Goal: Answer question/provide support

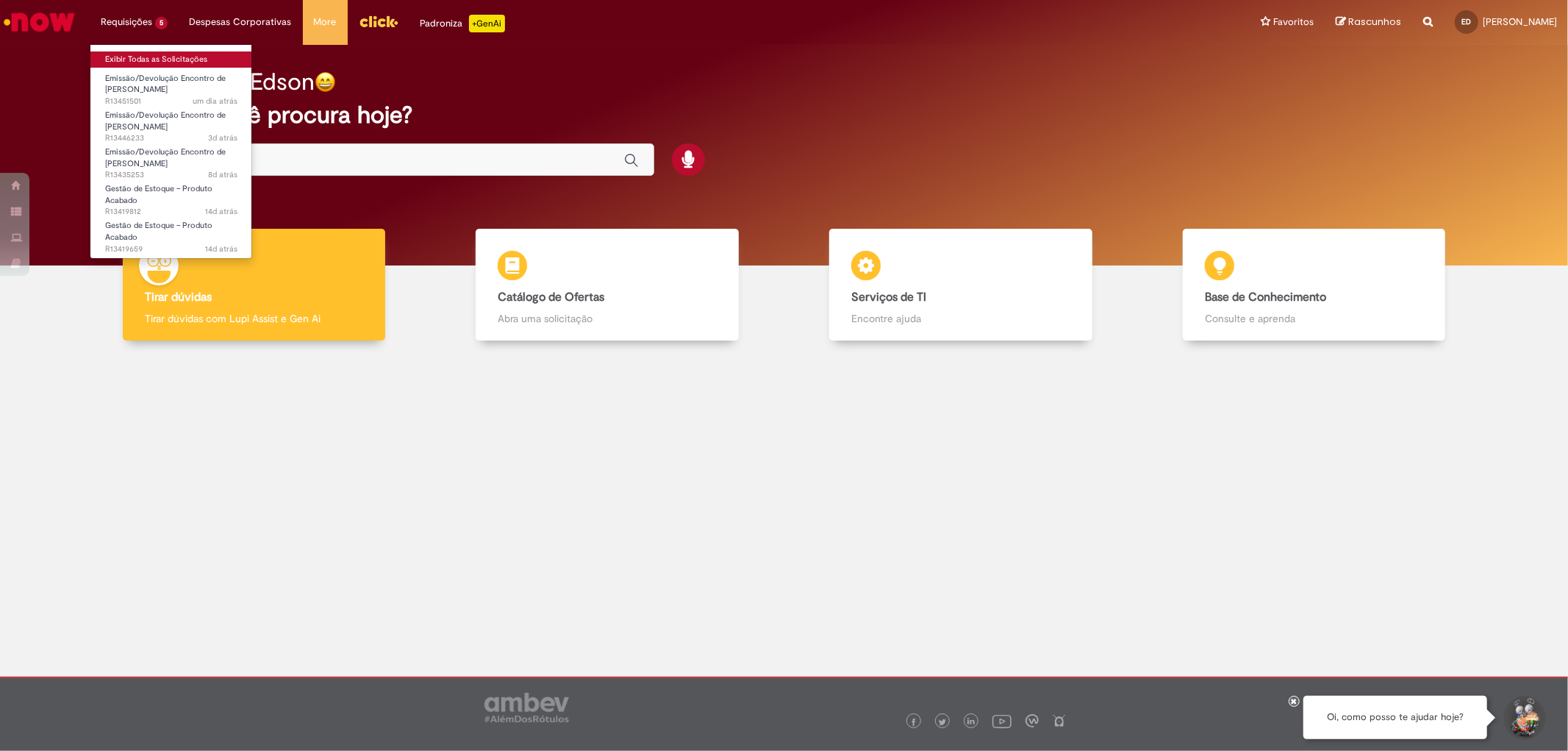
click at [141, 62] on link "Exibir Todas as Solicitações" at bounding box center [171, 59] width 162 height 16
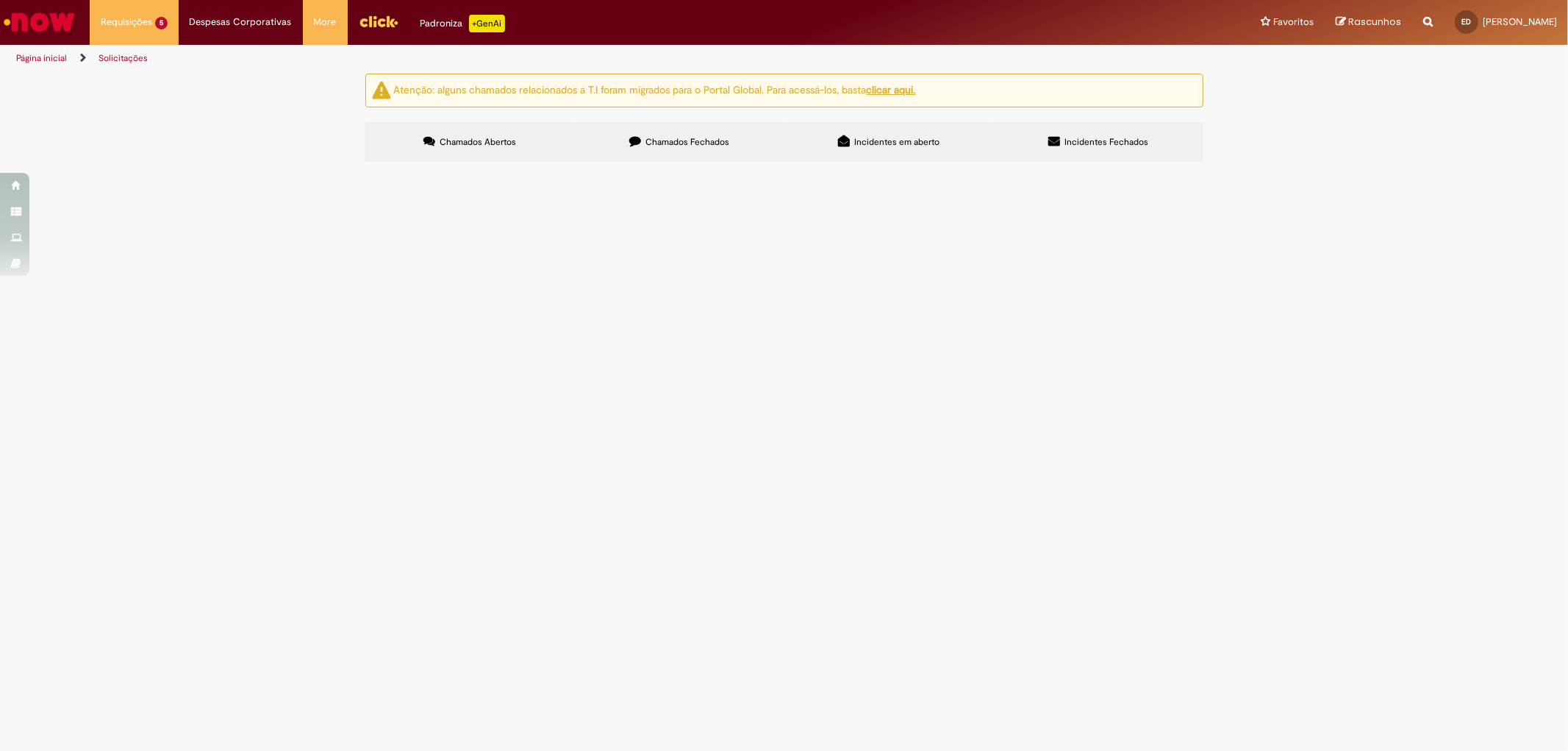
click at [0, 0] on span "Bom dia Chamado para cobrança de avaria TP fadel" at bounding box center [0, 0] width 0 height 0
click at [0, 0] on span "Em Validação" at bounding box center [0, 0] width 0 height 0
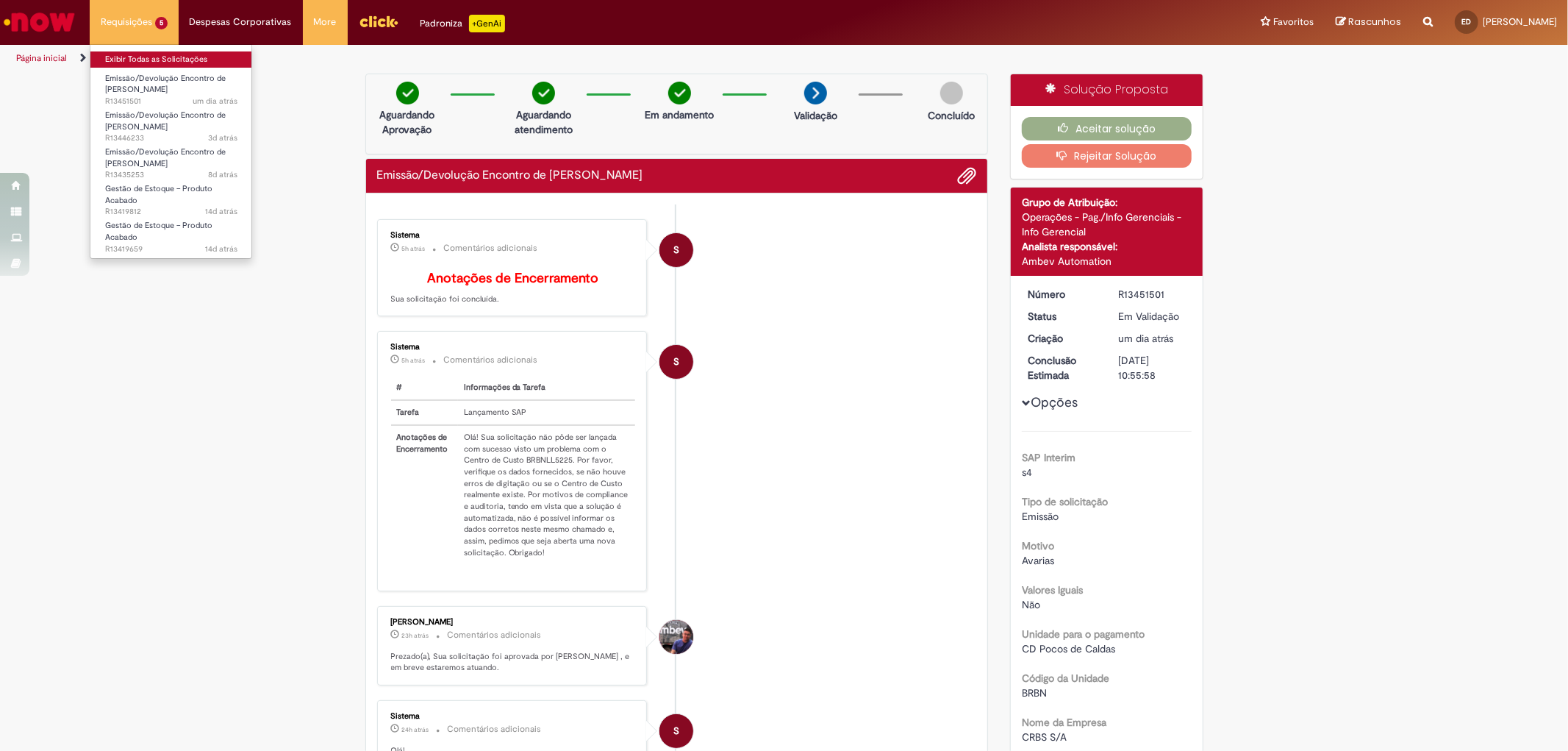
click at [133, 61] on link "Exibir Todas as Solicitações" at bounding box center [171, 59] width 162 height 16
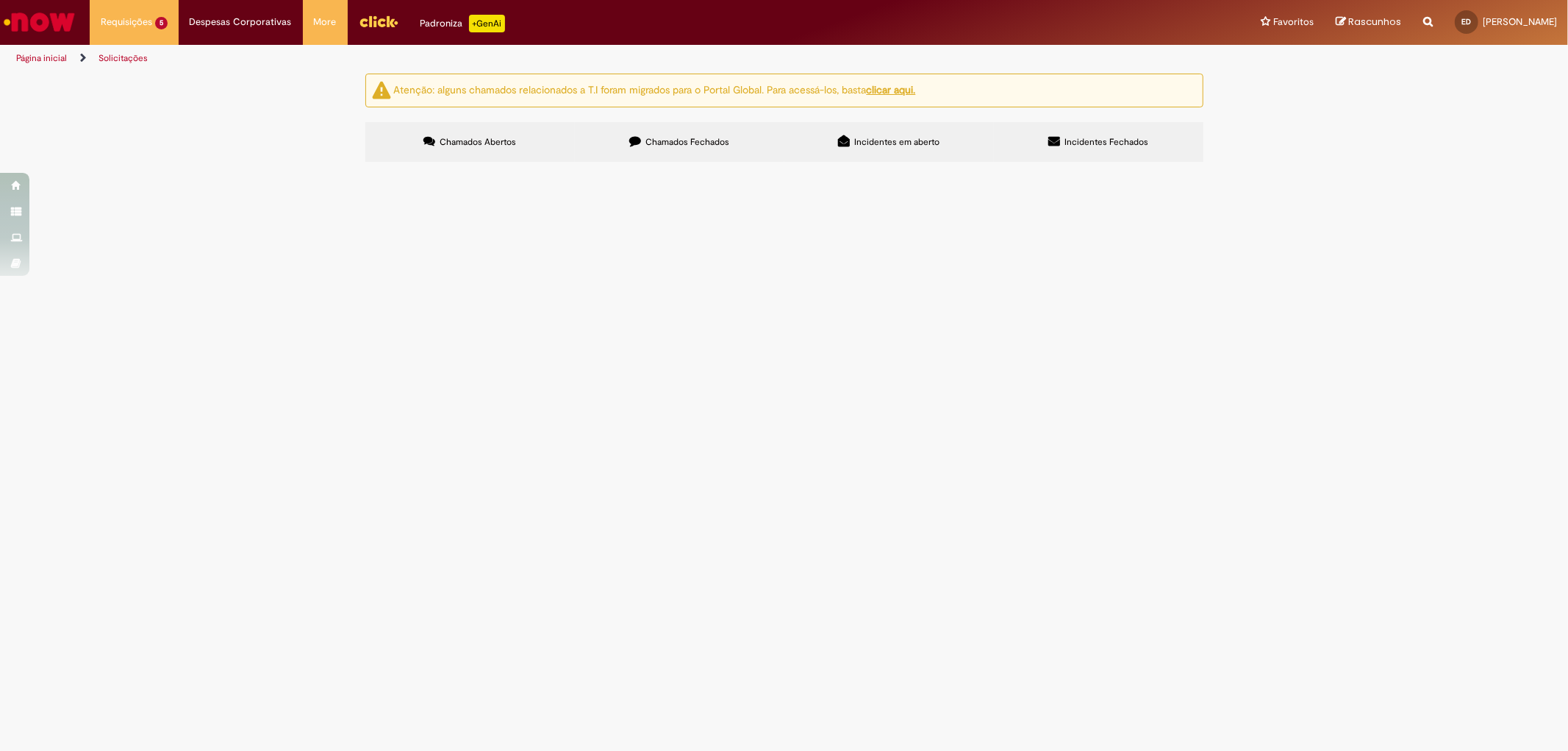
click at [0, 0] on span "Bom dia Favor abrir o chamado para cobrança de avaria TP drugovich." at bounding box center [0, 0] width 0 height 0
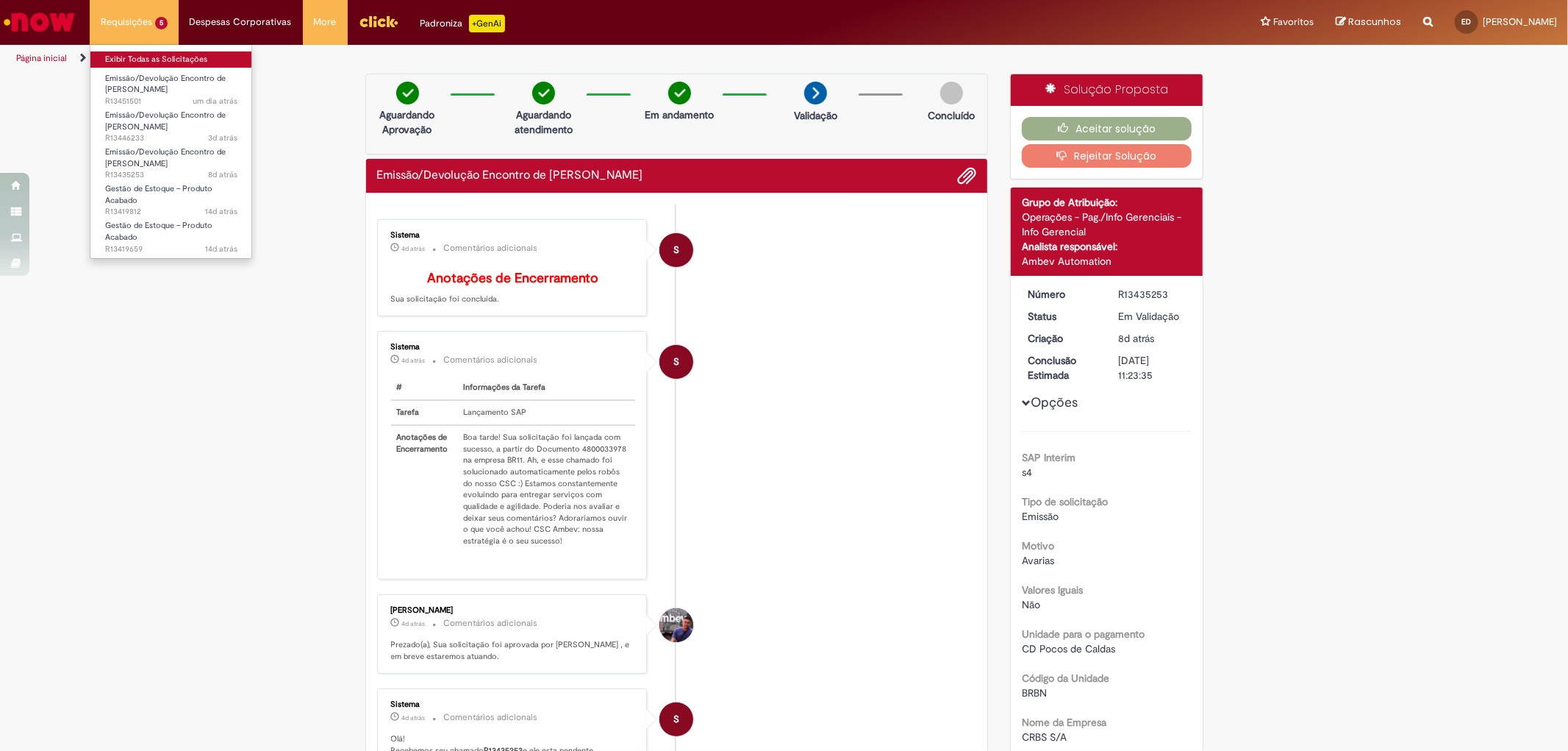
click at [144, 62] on link "Exibir Todas as Solicitações" at bounding box center [171, 59] width 162 height 16
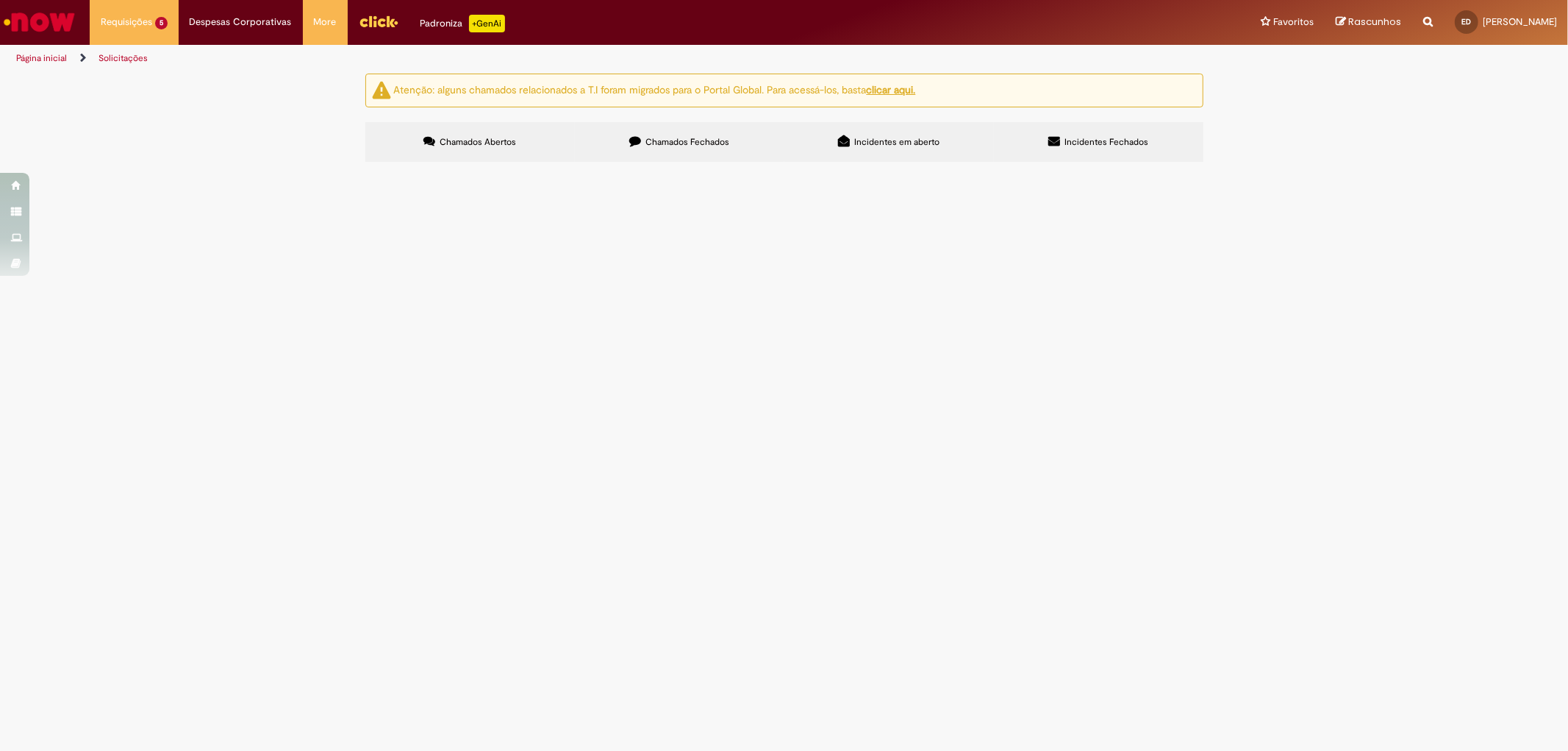
click at [1378, 166] on div "Atenção: alguns chamados relacionados a T.I foram migrados para o Portal Global…" at bounding box center [784, 120] width 1568 height 93
click at [0, 0] on span "Bom dia Preciso que implante o saldo em anexo na planilha para ajuste do saldo …" at bounding box center [0, 0] width 0 height 0
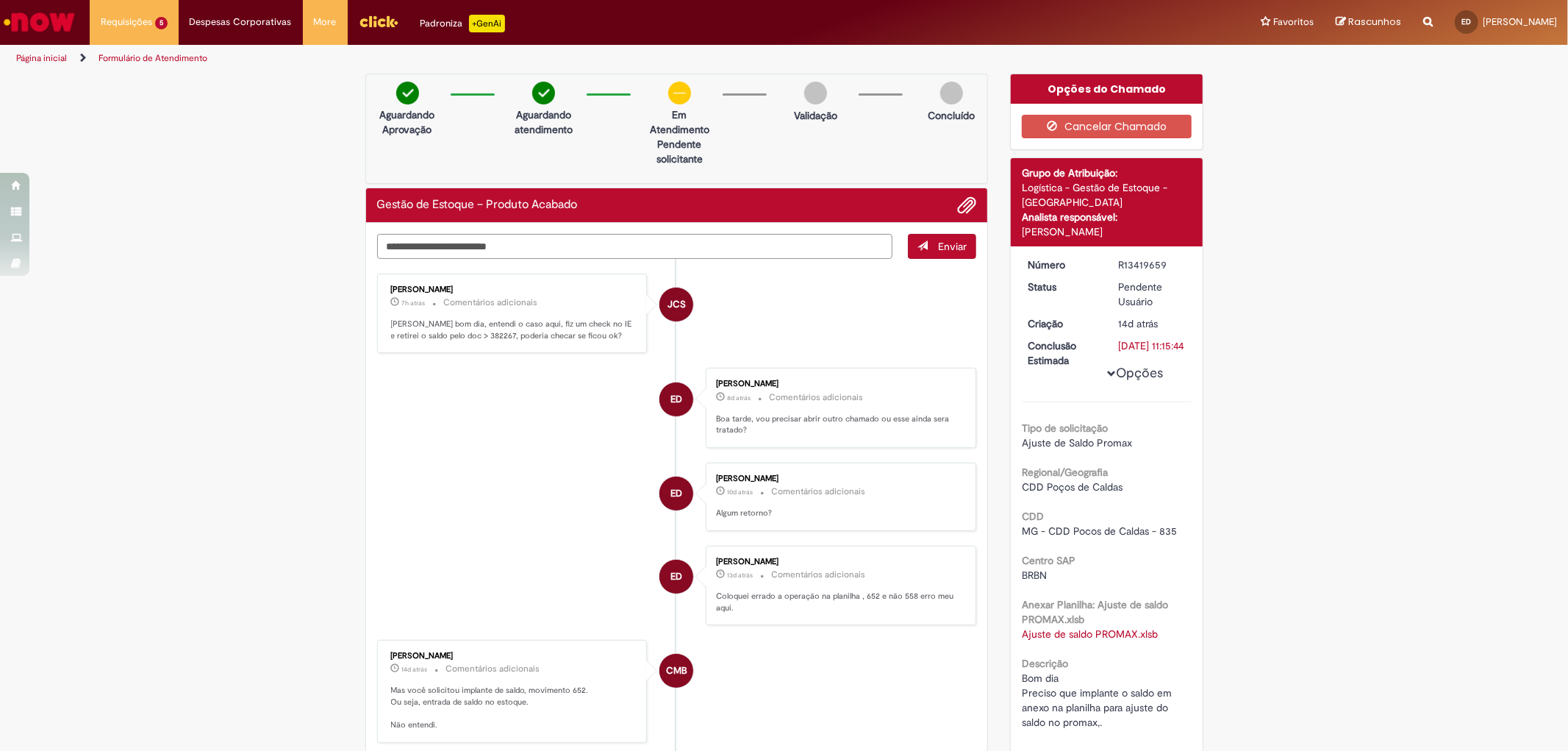
click at [535, 246] on textarea "Digite sua mensagem aqui..." at bounding box center [635, 246] width 516 height 25
type textarea "**********"
click at [961, 250] on button "Enviar" at bounding box center [942, 246] width 68 height 25
